Goal: Task Accomplishment & Management: Complete application form

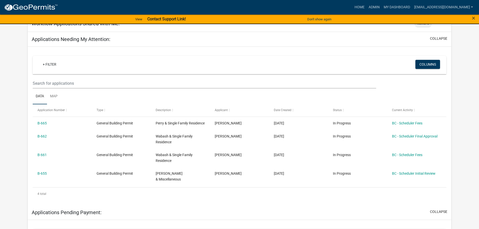
scroll to position [75, 0]
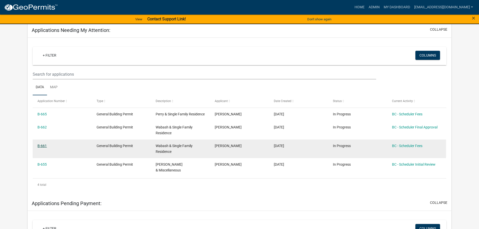
click at [41, 148] on link "B-661" at bounding box center [41, 146] width 9 height 4
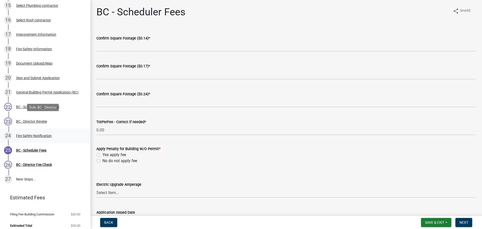
scroll to position [268, 0]
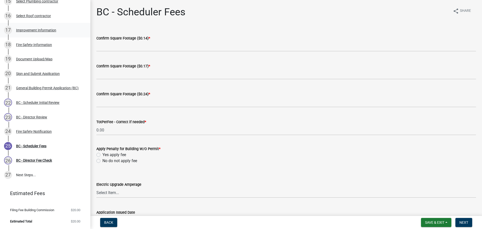
click at [34, 30] on div "Improvement Information" at bounding box center [36, 30] width 40 height 4
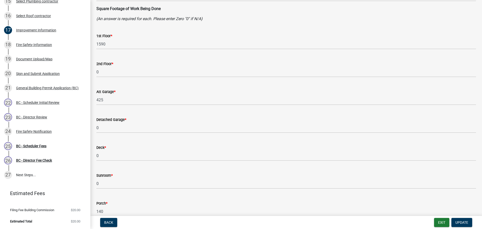
scroll to position [100, 0]
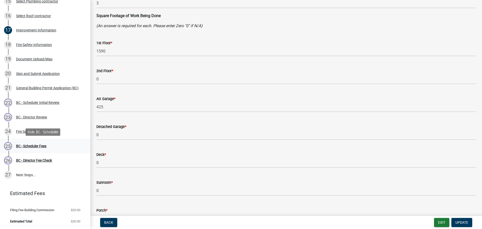
click at [37, 147] on div "BC - Scheduler Fees" at bounding box center [31, 146] width 30 height 4
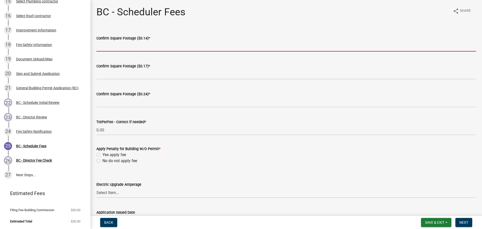
click at [117, 48] on input "text" at bounding box center [286, 46] width 380 height 10
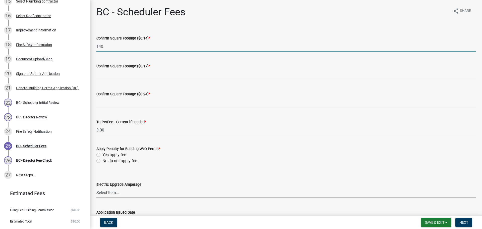
type input "140"
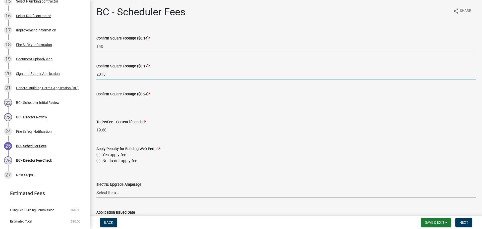
type input "2015"
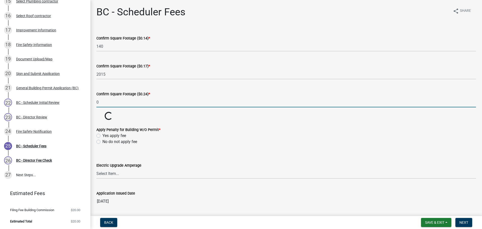
type input "0"
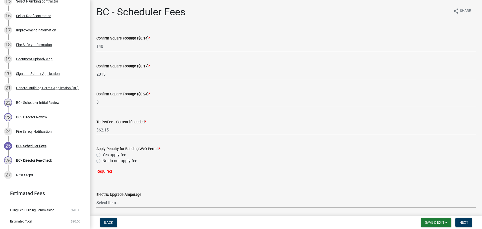
click at [102, 161] on label "No do not apply fee" at bounding box center [119, 161] width 35 height 6
click at [102, 161] on input "No do not apply fee" at bounding box center [103, 159] width 3 height 3
radio input "true"
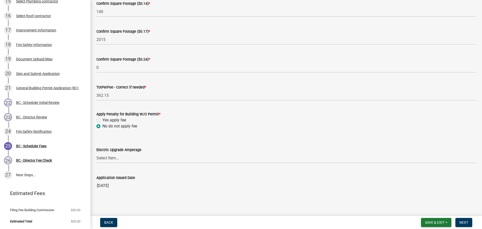
scroll to position [35, 0]
click at [466, 222] on span "Next" at bounding box center [464, 222] width 9 height 4
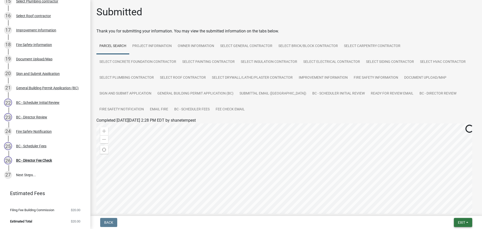
click at [468, 223] on button "Exit" at bounding box center [463, 222] width 18 height 9
click at [456, 208] on button "Save & Exit" at bounding box center [452, 209] width 40 height 12
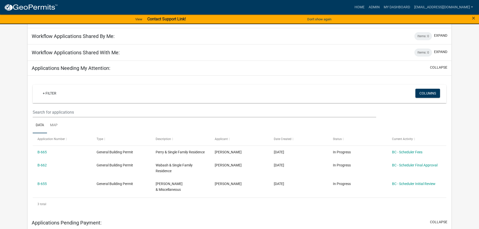
scroll to position [50, 0]
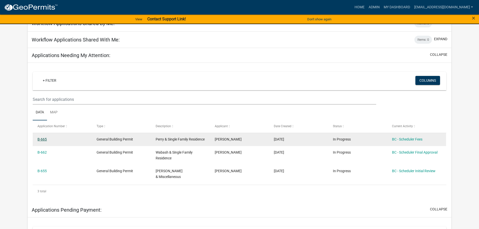
click at [41, 139] on link "B-665" at bounding box center [41, 139] width 9 height 4
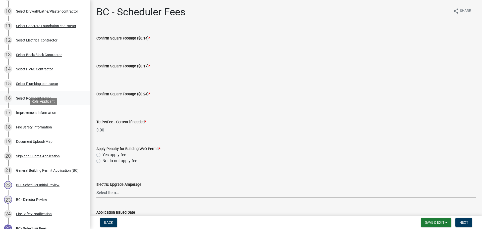
scroll to position [201, 0]
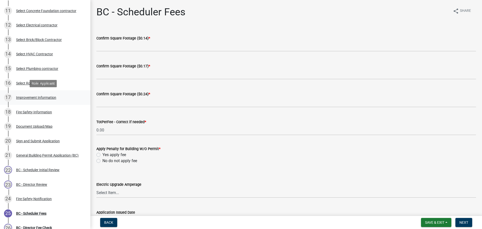
click at [31, 96] on div "Improvement Information" at bounding box center [36, 98] width 40 height 4
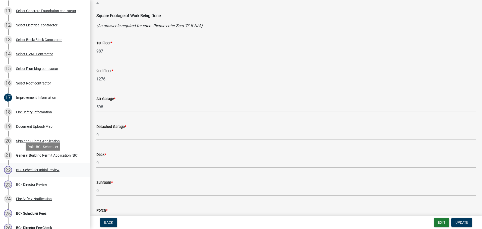
scroll to position [226, 0]
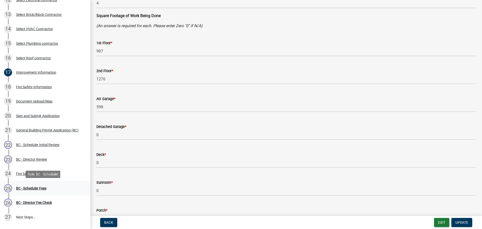
click at [33, 187] on div "BC - Scheduler Fees" at bounding box center [31, 188] width 30 height 4
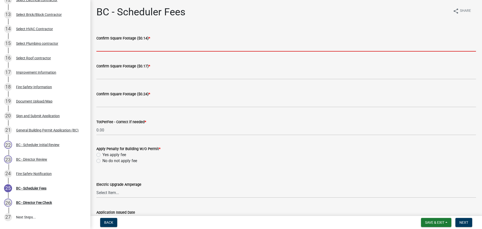
click at [166, 46] on input "text" at bounding box center [286, 46] width 380 height 10
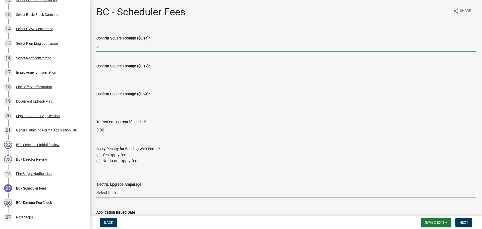
type input "0"
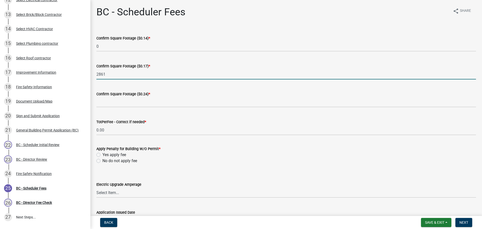
type input "2861"
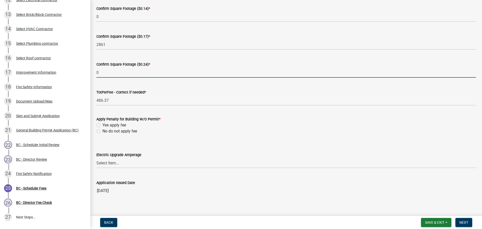
scroll to position [35, 0]
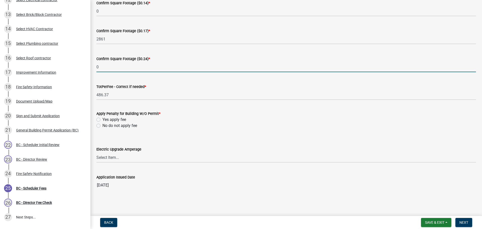
type input "0"
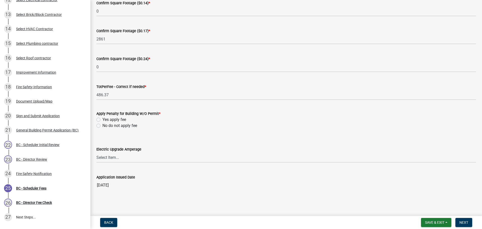
click at [102, 126] on label "No do not apply fee" at bounding box center [119, 126] width 35 height 6
click at [102, 126] on input "No do not apply fee" at bounding box center [103, 124] width 3 height 3
radio input "true"
click at [465, 223] on span "Next" at bounding box center [464, 222] width 9 height 4
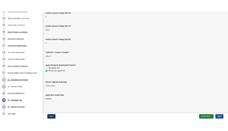
scroll to position [0, 0]
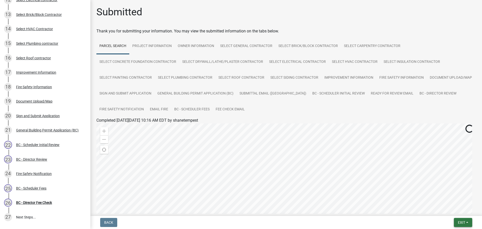
click at [467, 220] on button "Exit" at bounding box center [463, 222] width 18 height 9
click at [457, 208] on button "Save & Exit" at bounding box center [452, 209] width 40 height 12
